Goal: Information Seeking & Learning: Learn about a topic

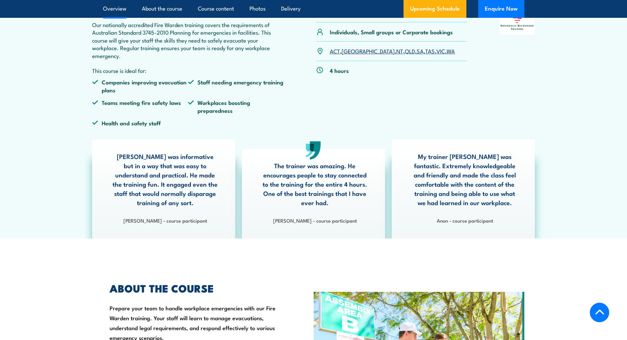
scroll to position [231, 0]
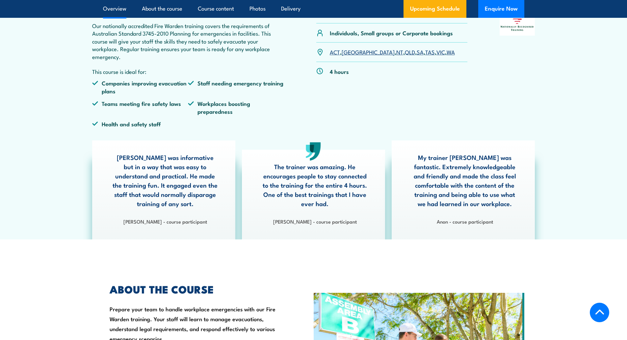
click at [347, 51] on link "[GEOGRAPHIC_DATA]" at bounding box center [368, 52] width 53 height 8
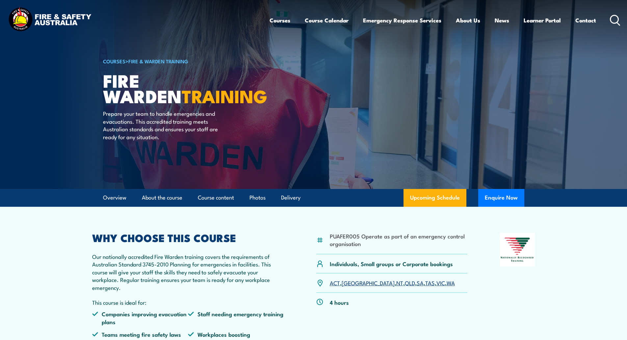
drag, startPoint x: 17, startPoint y: 127, endPoint x: 39, endPoint y: -40, distance: 168.3
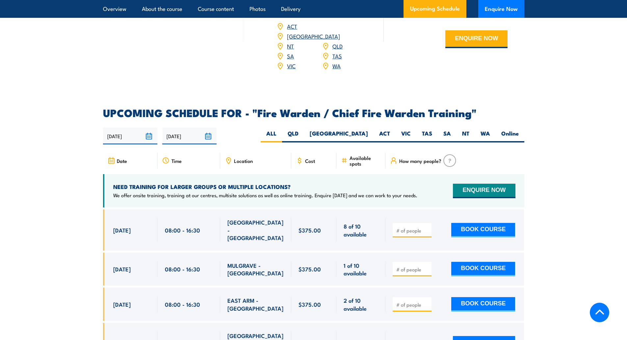
scroll to position [1087, 0]
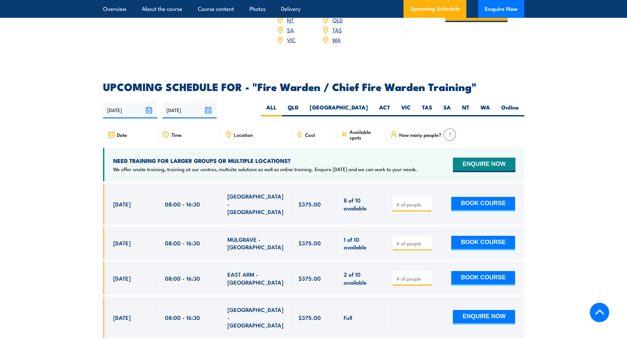
click at [352, 106] on label "[GEOGRAPHIC_DATA]" at bounding box center [338, 109] width 69 height 13
click at [368, 106] on input "[GEOGRAPHIC_DATA]" at bounding box center [370, 105] width 4 height 4
radio input "true"
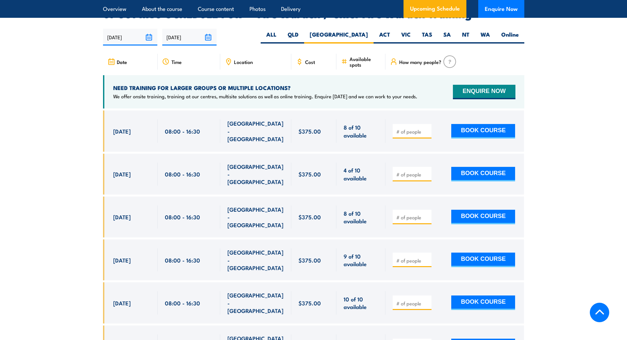
scroll to position [1167, 0]
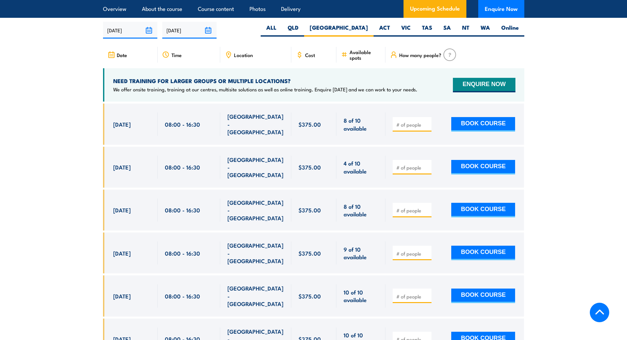
click at [67, 133] on section "UPCOMING SCHEDULE FOR - "Fire Warden / Chief Fire Warden Training" 29/08/2025 2…" at bounding box center [313, 228] width 627 height 453
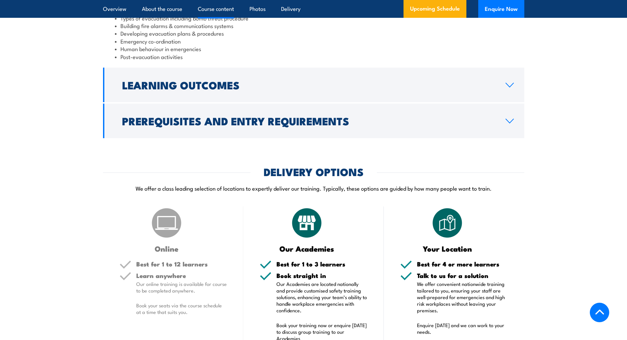
scroll to position [127, 0]
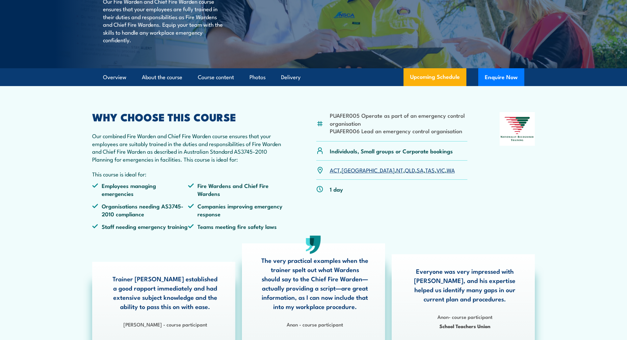
drag, startPoint x: 43, startPoint y: 95, endPoint x: 33, endPoint y: 0, distance: 95.1
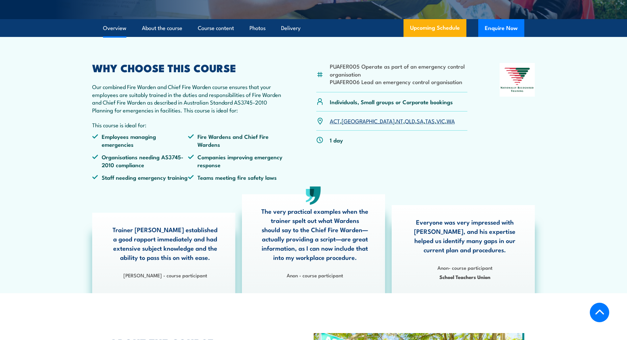
scroll to position [231, 0]
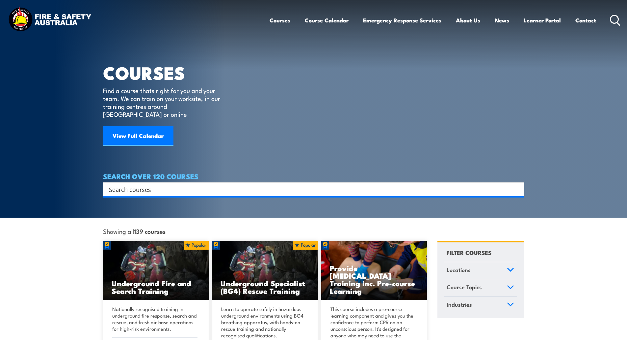
click at [126, 118] on div "COURSES Find a course thats right for you and your team. We can train on your w…" at bounding box center [166, 81] width 127 height 162
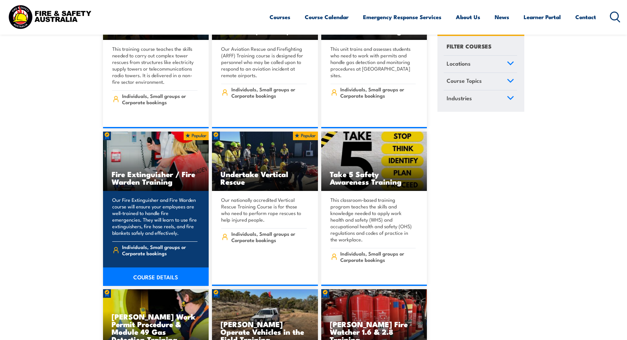
click at [157, 171] on h3 "Fire Extinguisher / Fire Warden Training" at bounding box center [156, 177] width 89 height 15
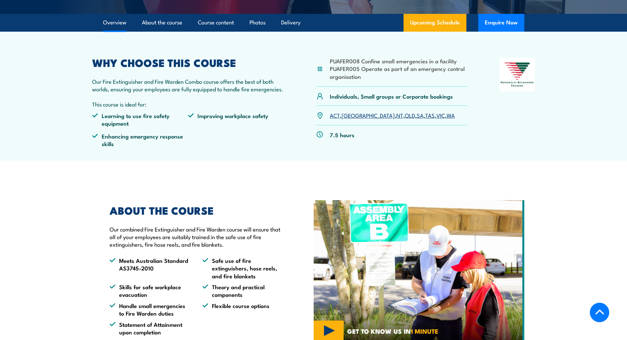
scroll to position [165, 0]
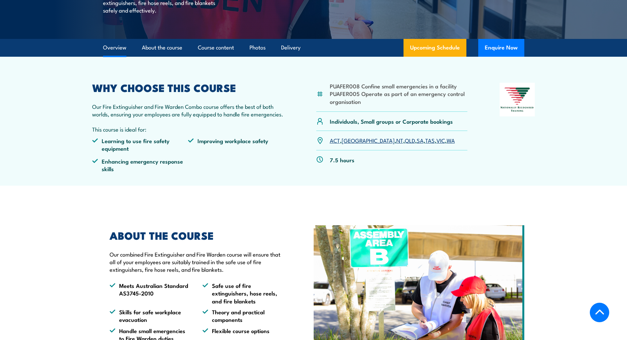
click at [348, 142] on link "[GEOGRAPHIC_DATA]" at bounding box center [368, 140] width 53 height 8
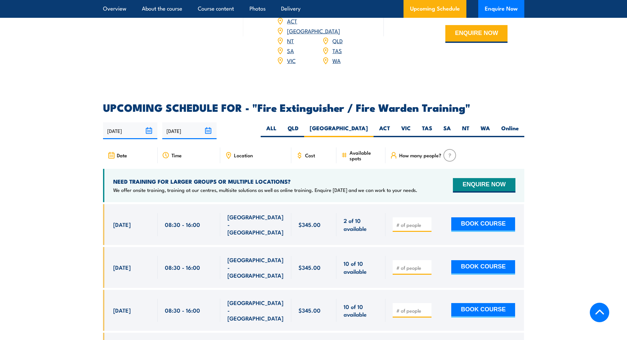
scroll to position [983, 0]
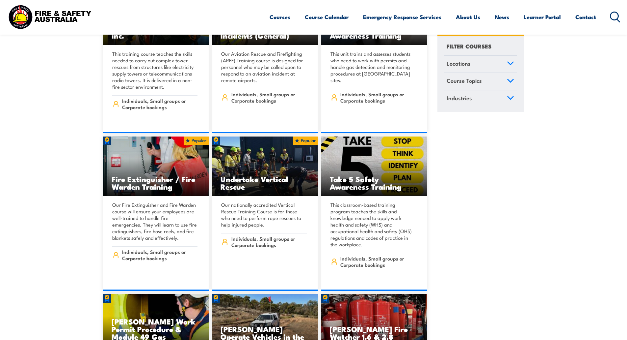
scroll to position [1933, 0]
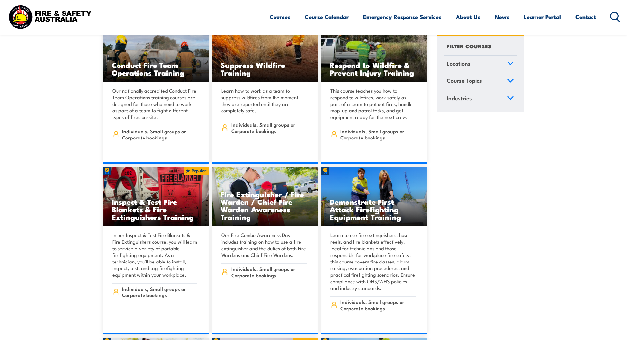
click at [212, 334] on link "COURSE DETAILS" at bounding box center [265, 334] width 106 height 0
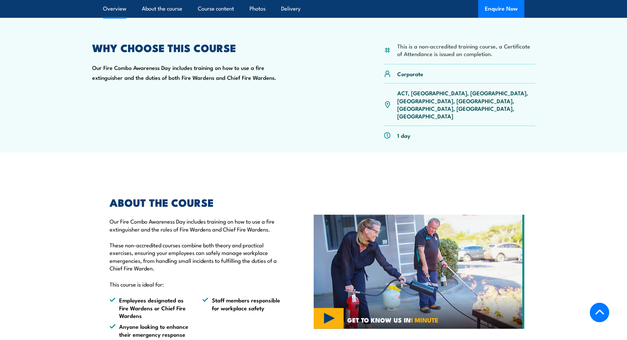
scroll to position [198, 0]
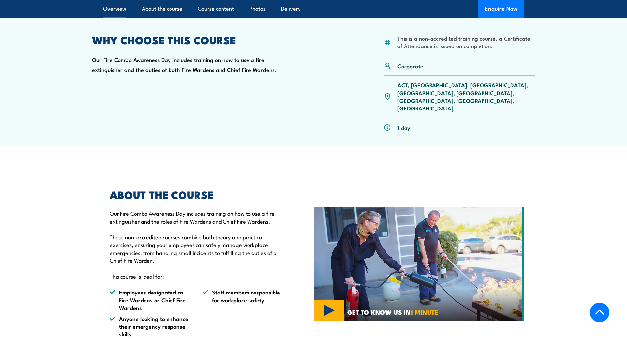
click at [49, 173] on section "ABOUT THE COURSE Our Fire Combo Awareness Day includes training on how to use a…" at bounding box center [313, 263] width 627 height 181
click at [50, 173] on section "ABOUT THE COURSE Our Fire Combo Awareness Day includes training on how to use a…" at bounding box center [313, 263] width 627 height 181
click at [58, 173] on section "ABOUT THE COURSE Our Fire Combo Awareness Day includes training on how to use a…" at bounding box center [313, 263] width 627 height 181
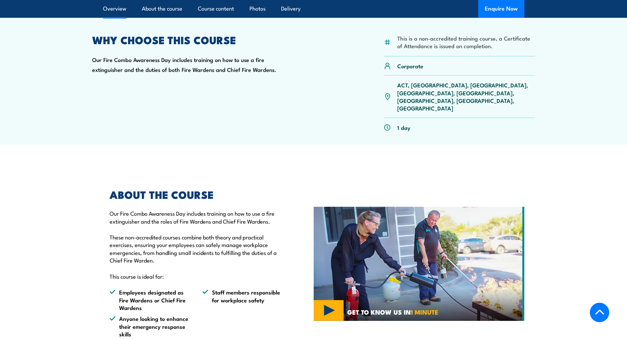
click at [58, 173] on section "ABOUT THE COURSE Our Fire Combo Awareness Day includes training on how to use a…" at bounding box center [313, 263] width 627 height 181
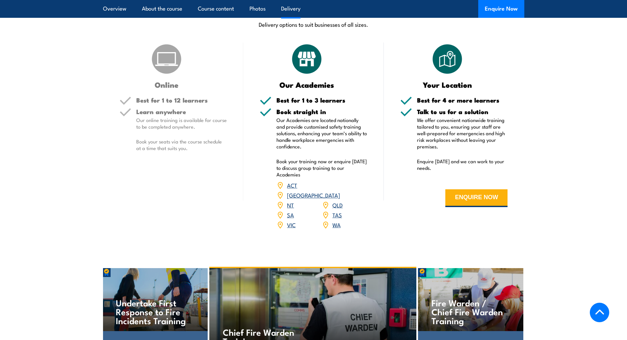
scroll to position [988, 0]
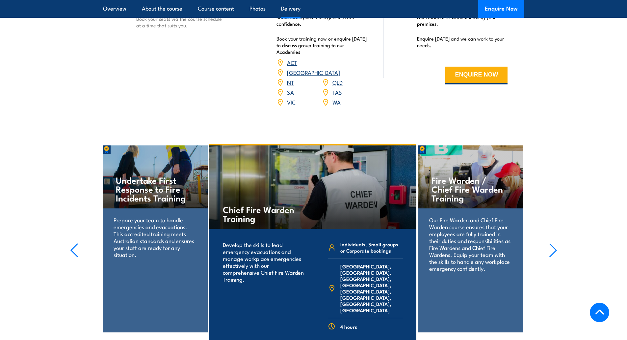
click at [552, 243] on icon "button" at bounding box center [553, 250] width 8 height 14
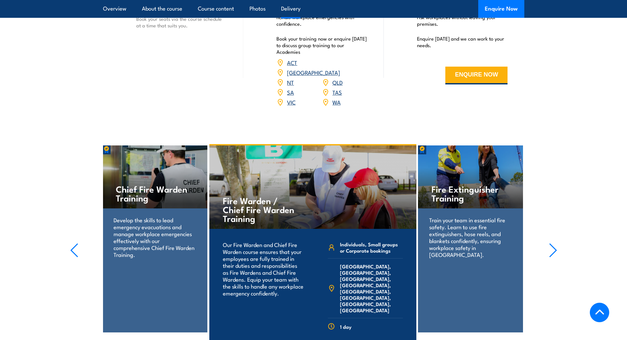
click at [552, 243] on icon "button" at bounding box center [553, 250] width 8 height 14
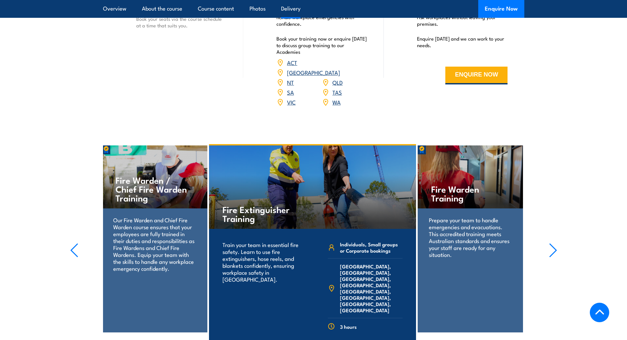
click at [552, 243] on icon "button" at bounding box center [553, 250] width 8 height 14
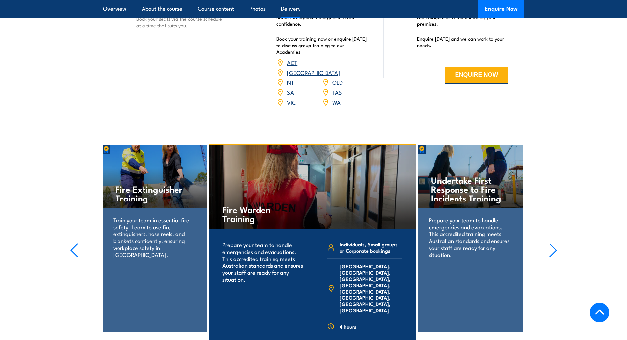
click at [552, 243] on icon "button" at bounding box center [553, 250] width 8 height 14
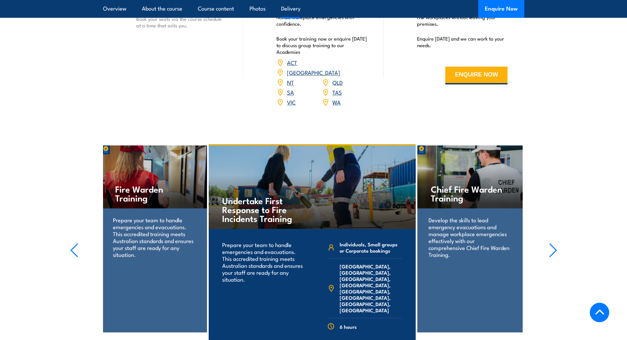
click at [552, 243] on icon "button" at bounding box center [553, 250] width 8 height 14
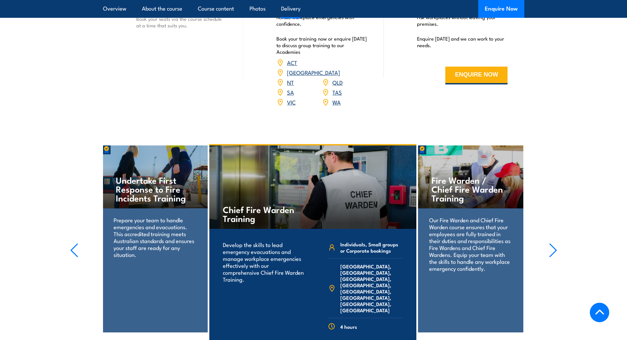
click at [75, 243] on icon "button" at bounding box center [74, 250] width 8 height 14
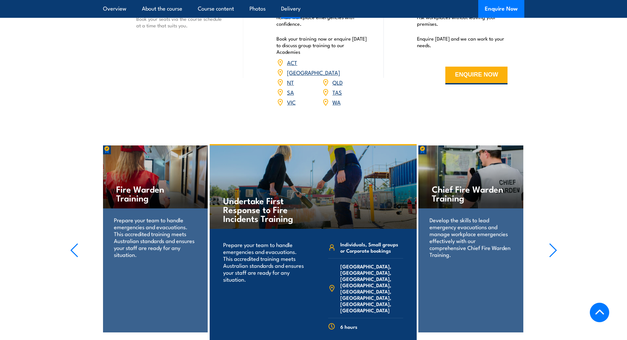
click at [75, 243] on icon "button" at bounding box center [74, 250] width 8 height 14
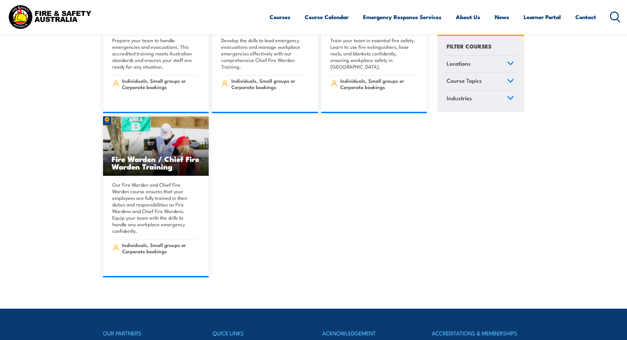
scroll to position [7636, 0]
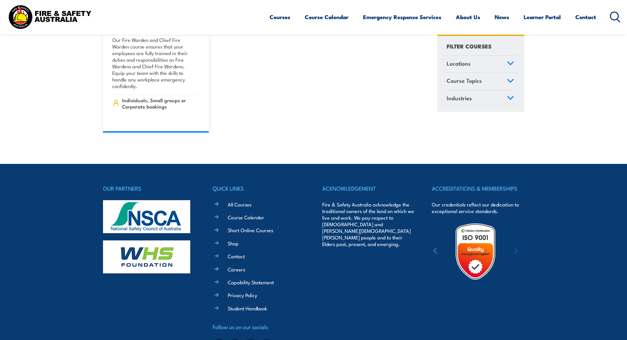
click at [48, 164] on footer "OUR PARTNERS QUICK LINKS All Courses Course Calendar Short Online Courses Shop …" at bounding box center [313, 269] width 627 height 210
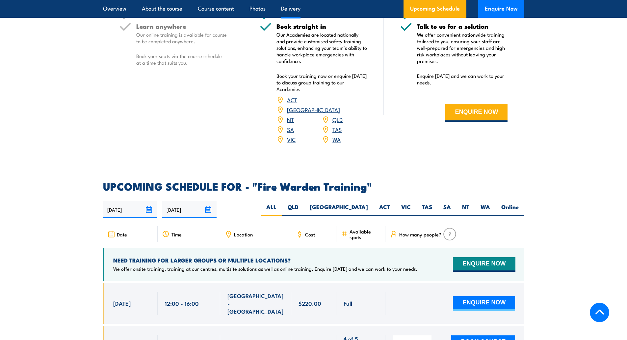
scroll to position [1054, 0]
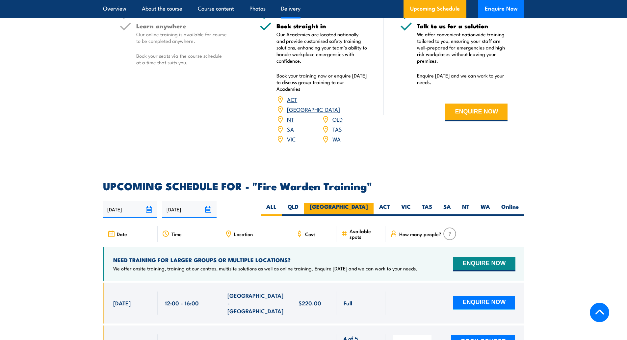
click at [352, 203] on label "[GEOGRAPHIC_DATA]" at bounding box center [338, 209] width 69 height 13
click at [368, 203] on input "[GEOGRAPHIC_DATA]" at bounding box center [370, 205] width 4 height 4
radio input "true"
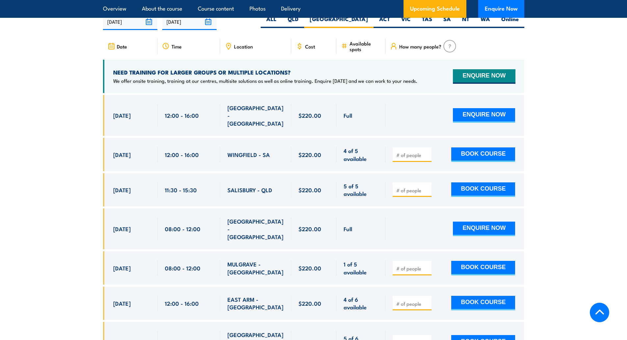
scroll to position [1252, 0]
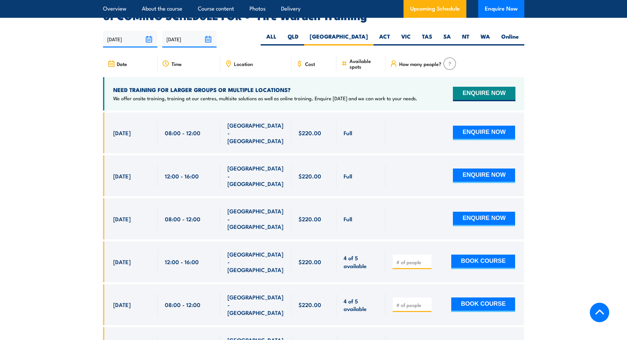
scroll to position [1225, 0]
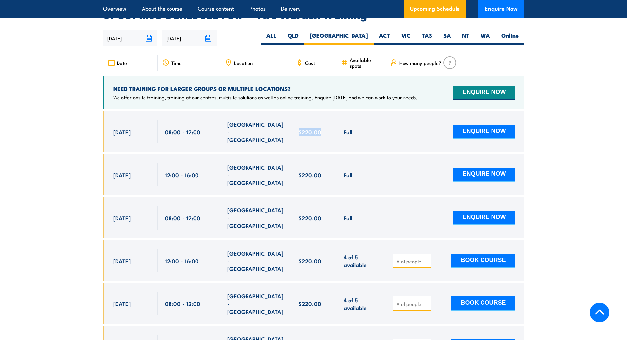
drag, startPoint x: 320, startPoint y: 117, endPoint x: 300, endPoint y: 118, distance: 20.4
click at [300, 128] on span "$220.00" at bounding box center [310, 132] width 23 height 8
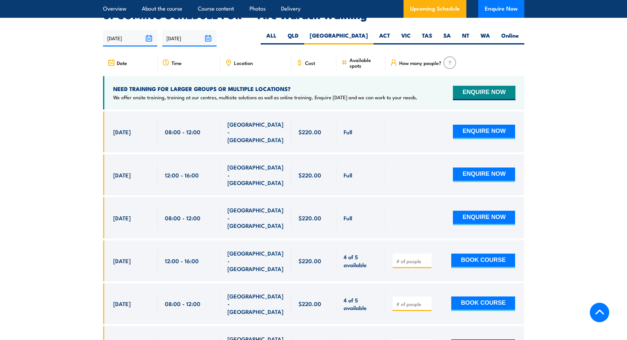
drag, startPoint x: 113, startPoint y: 117, endPoint x: 396, endPoint y: 124, distance: 283.0
click at [396, 124] on div "[DATE] 08:00 - 08:00" at bounding box center [314, 131] width 422 height 41
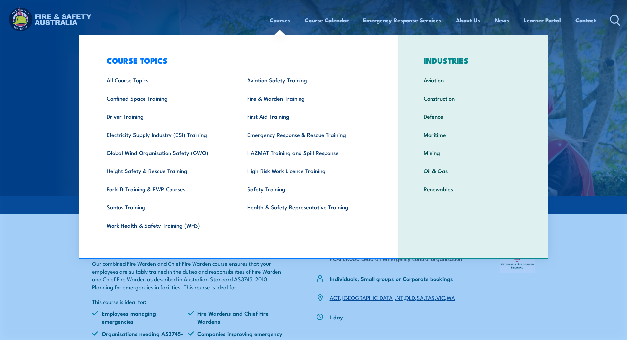
click at [280, 21] on link "Courses" at bounding box center [280, 20] width 21 height 17
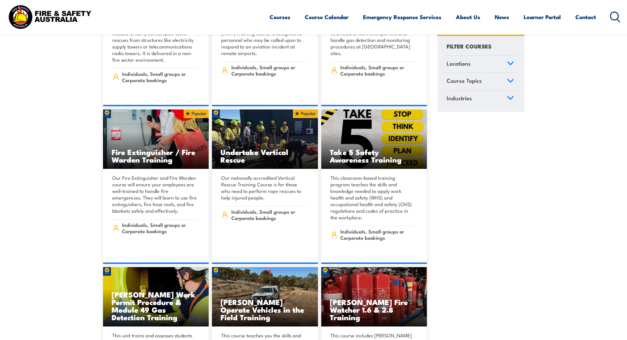
scroll to position [6955, 0]
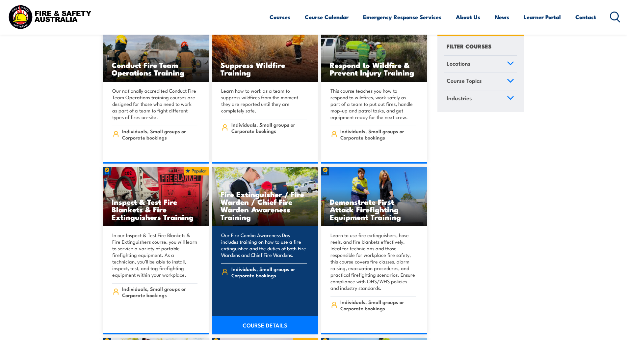
click at [263, 316] on link "COURSE DETAILS" at bounding box center [265, 325] width 106 height 18
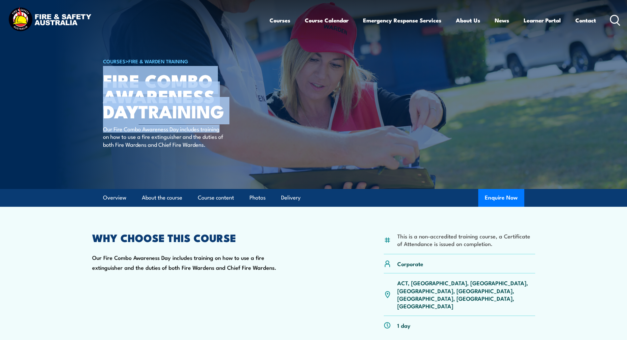
drag, startPoint x: 103, startPoint y: 81, endPoint x: 225, endPoint y: 119, distance: 127.1
click at [225, 119] on div "COURSES > Fire & Warden Training Fire Combo Awareness Day TRAINING Our Fire Com…" at bounding box center [184, 94] width 163 height 189
click at [160, 131] on p "Our Fire Combo Awareness Day includes training on how to use a fire extinguishe…" at bounding box center [163, 136] width 120 height 23
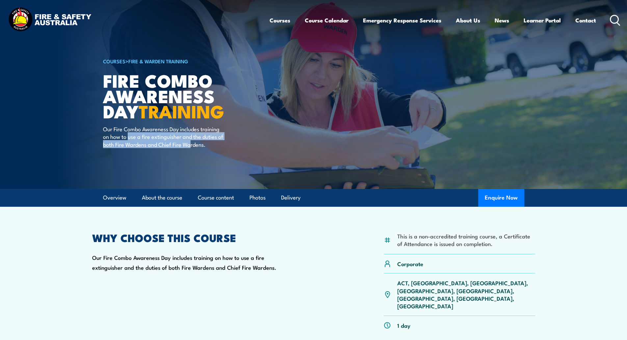
drag, startPoint x: 129, startPoint y: 137, endPoint x: 197, endPoint y: 145, distance: 69.0
click at [197, 145] on p "Our Fire Combo Awareness Day includes training on how to use a fire extinguishe…" at bounding box center [163, 136] width 120 height 23
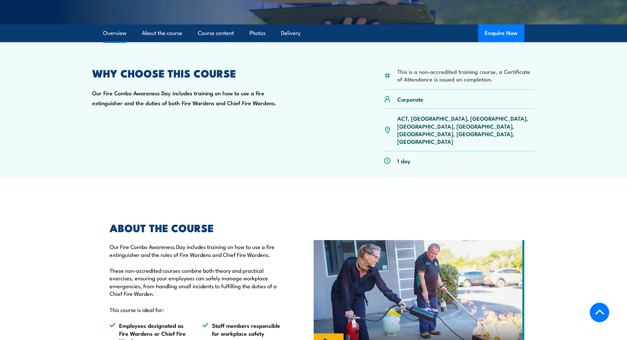
scroll to position [165, 0]
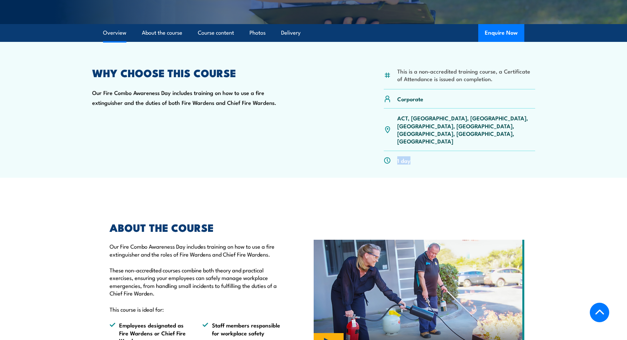
drag, startPoint x: 370, startPoint y: 137, endPoint x: 347, endPoint y: 134, distance: 22.6
click at [347, 134] on div "This is a non-accredited training course, a Certificate of Attendance is issued…" at bounding box center [313, 119] width 443 height 102
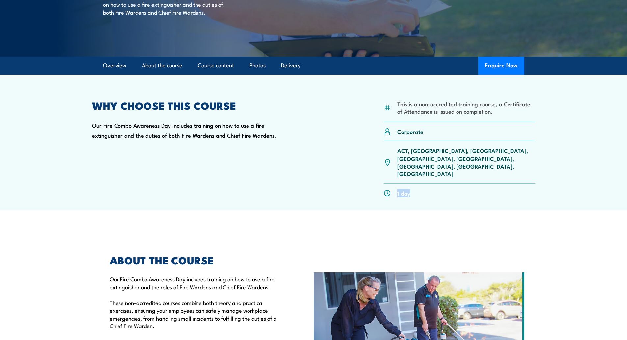
scroll to position [0, 0]
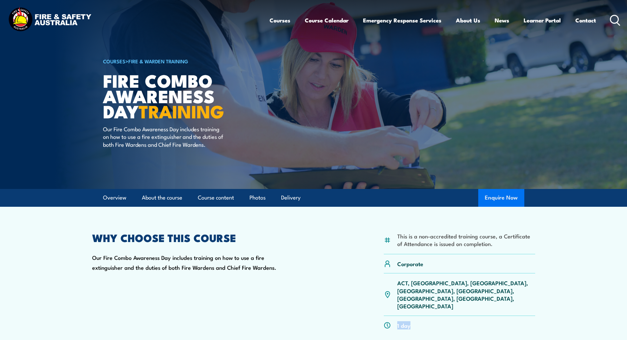
click at [500, 200] on button "Enquire Now" at bounding box center [502, 198] width 46 height 18
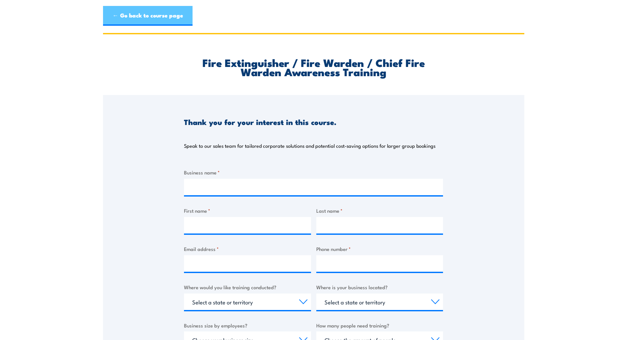
click at [127, 18] on link "← Go back to course page" at bounding box center [148, 16] width 90 height 20
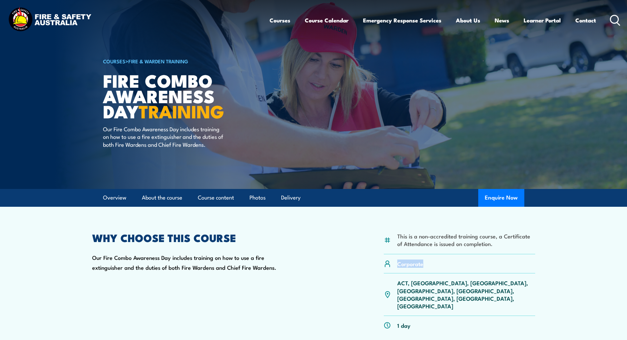
drag, startPoint x: 433, startPoint y: 264, endPoint x: 386, endPoint y: 262, distance: 47.2
click at [386, 262] on div "Corporate" at bounding box center [460, 263] width 152 height 19
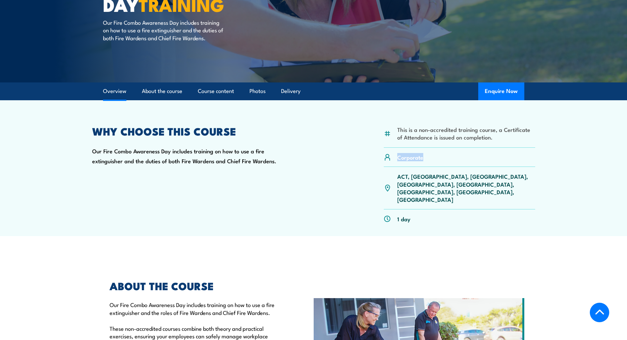
scroll to position [198, 0]
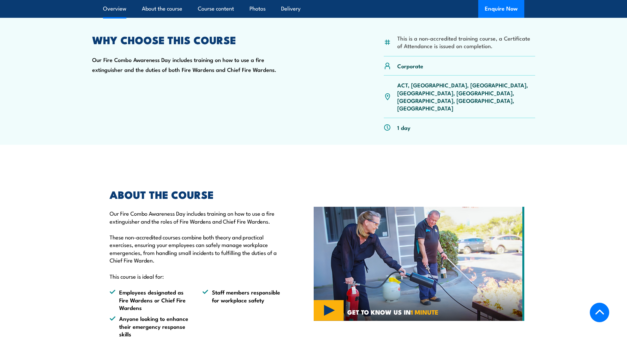
drag, startPoint x: 58, startPoint y: 178, endPoint x: 64, endPoint y: 184, distance: 8.9
click at [58, 178] on section "ABOUT THE COURSE Our Fire Combo Awareness Day includes training on how to use a…" at bounding box center [313, 263] width 627 height 181
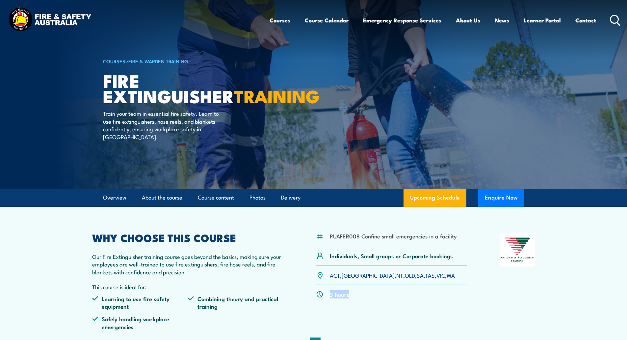
drag, startPoint x: 359, startPoint y: 294, endPoint x: 318, endPoint y: 296, distance: 40.6
click at [318, 296] on div "3 hours" at bounding box center [393, 294] width 152 height 19
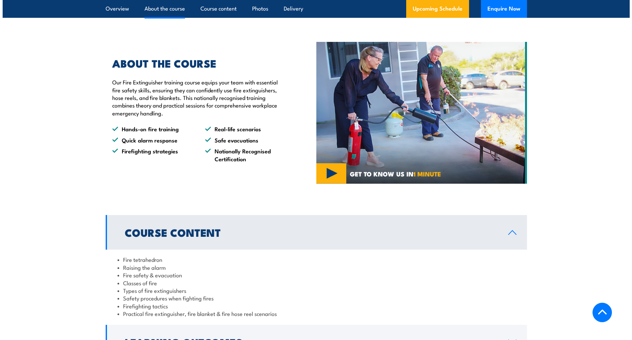
scroll to position [461, 0]
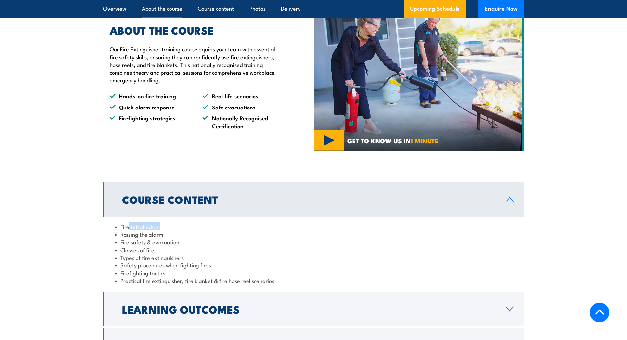
drag, startPoint x: 160, startPoint y: 227, endPoint x: 129, endPoint y: 229, distance: 31.4
click at [129, 229] on li "Fire tetrahedron" at bounding box center [314, 226] width 398 height 8
click at [63, 187] on section "Course Content Fire tetrahedron Raising the alarm Fire safety & evacuation Clas…" at bounding box center [313, 272] width 627 height 180
click at [324, 134] on img at bounding box center [419, 80] width 211 height 142
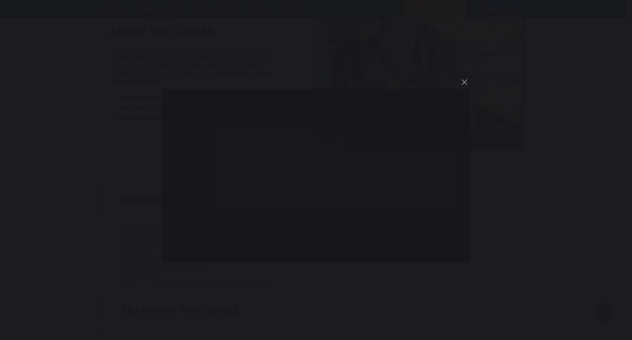
click at [69, 155] on div "You can close this modal content with the ESC key" at bounding box center [316, 170] width 632 height 340
